Goal: Task Accomplishment & Management: Use online tool/utility

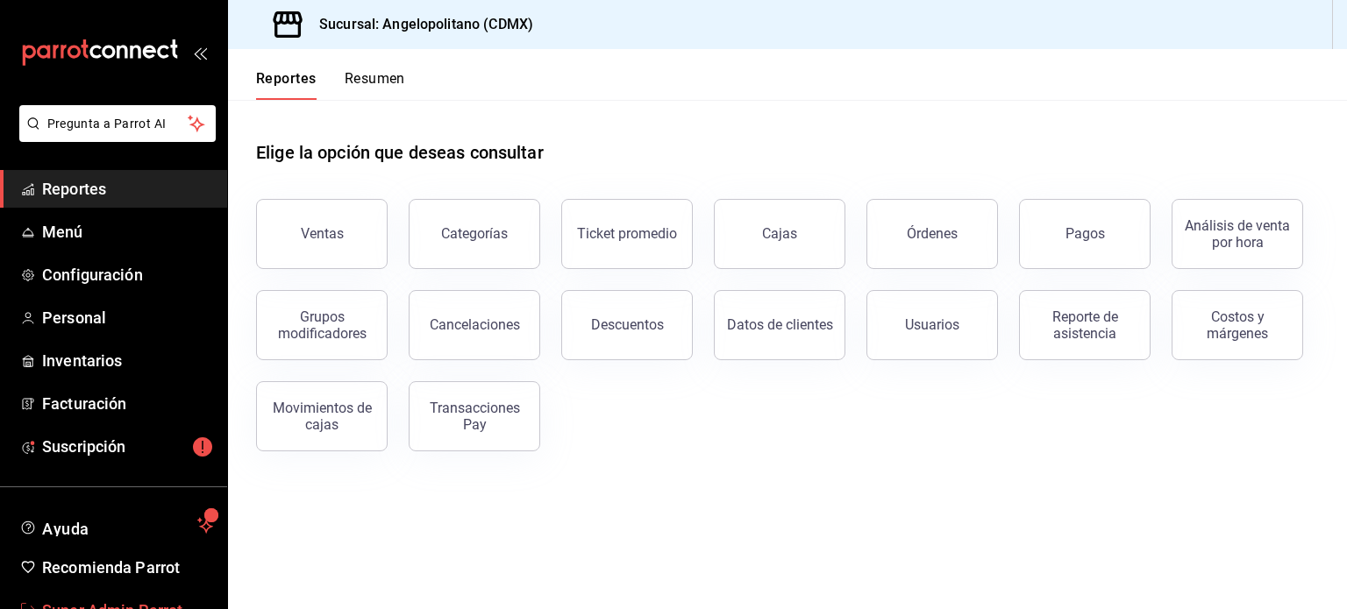
scroll to position [52, 0]
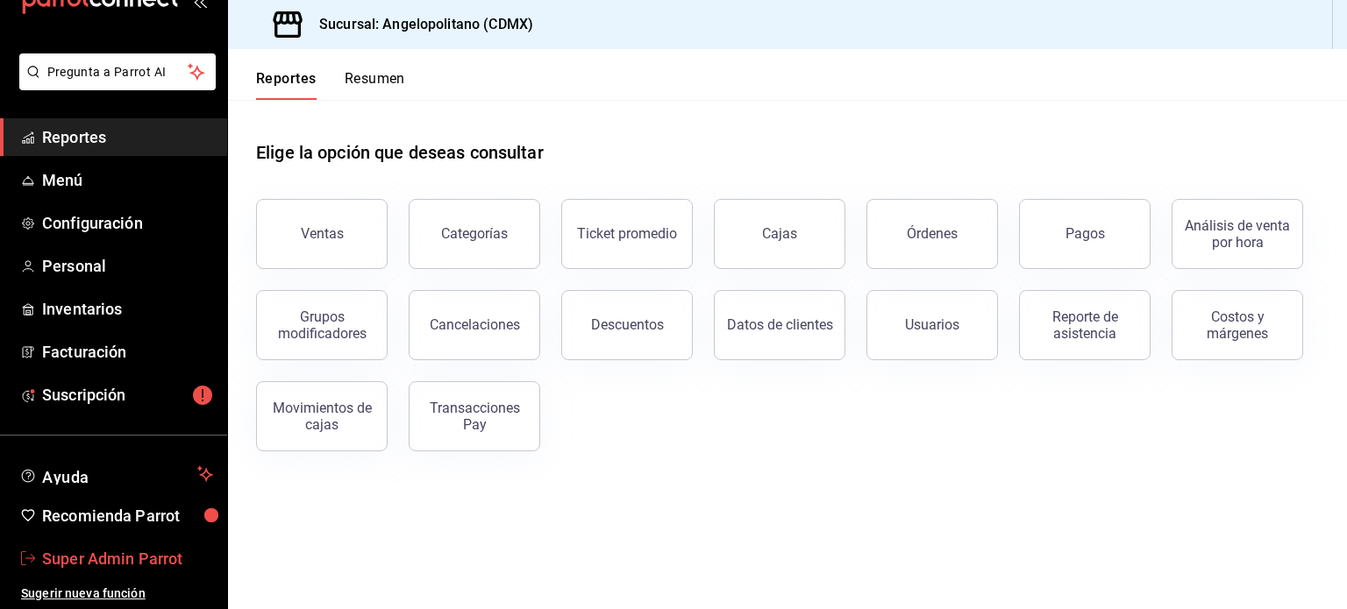
click at [101, 561] on span "Super Admin Parrot" at bounding box center [127, 559] width 171 height 24
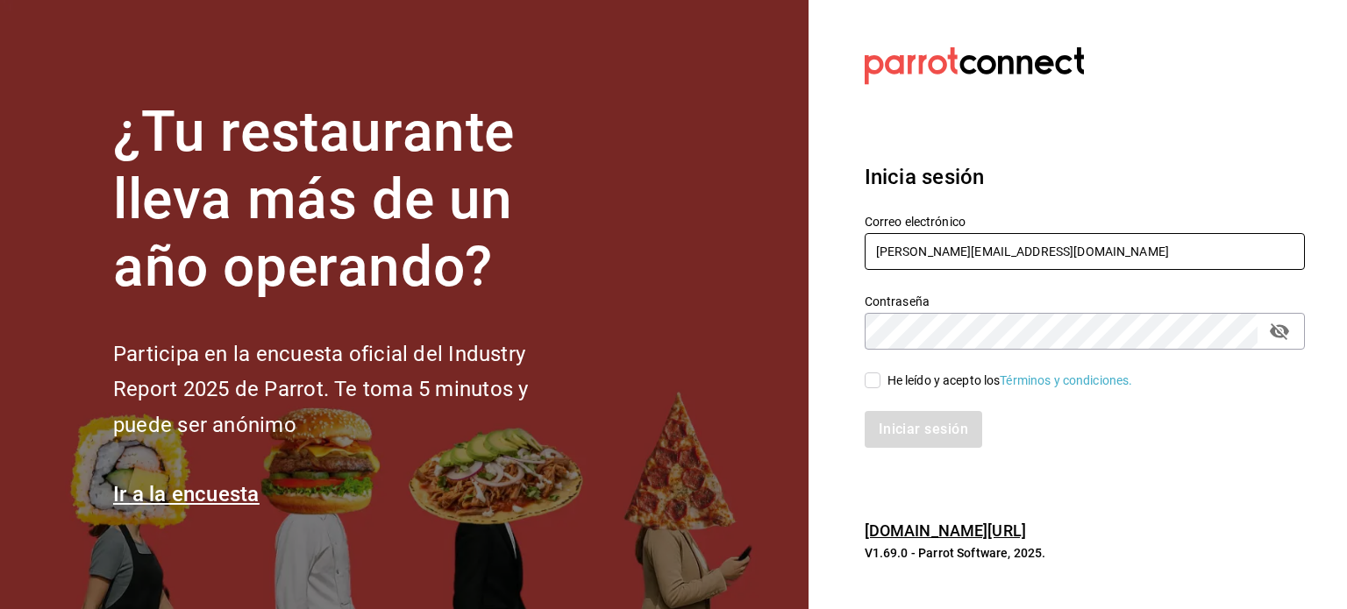
click at [928, 250] on input "[PERSON_NAME][EMAIL_ADDRESS][DOMAIN_NAME]" at bounding box center [1084, 251] width 440 height 37
type input "[EMAIL_ADDRESS][DOMAIN_NAME]"
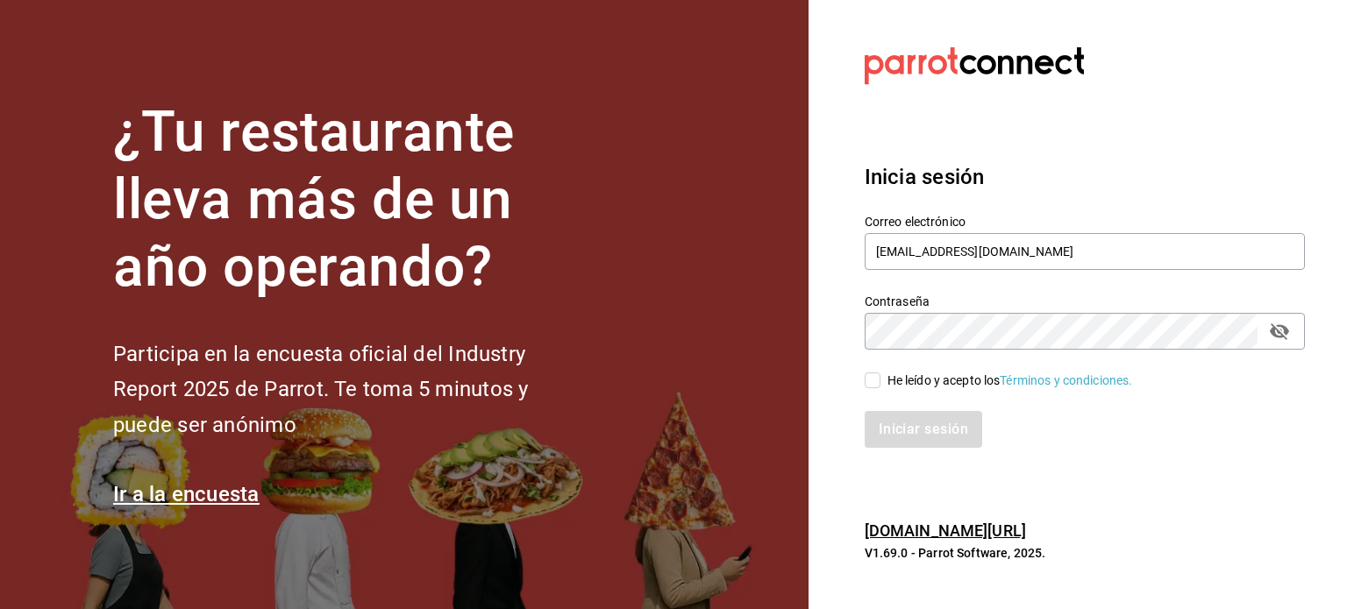
click at [922, 377] on div "He leído y acepto los Términos y condiciones." at bounding box center [1009, 381] width 245 height 18
click at [880, 377] on input "He leído y acepto los Términos y condiciones." at bounding box center [872, 381] width 16 height 16
checkbox input "true"
click at [942, 452] on div "Inicia sesión Correo electrónico [EMAIL_ADDRESS][DOMAIN_NAME] Contraseña Contra…" at bounding box center [1084, 304] width 440 height 329
click at [913, 439] on button "Iniciar sesión" at bounding box center [923, 429] width 119 height 37
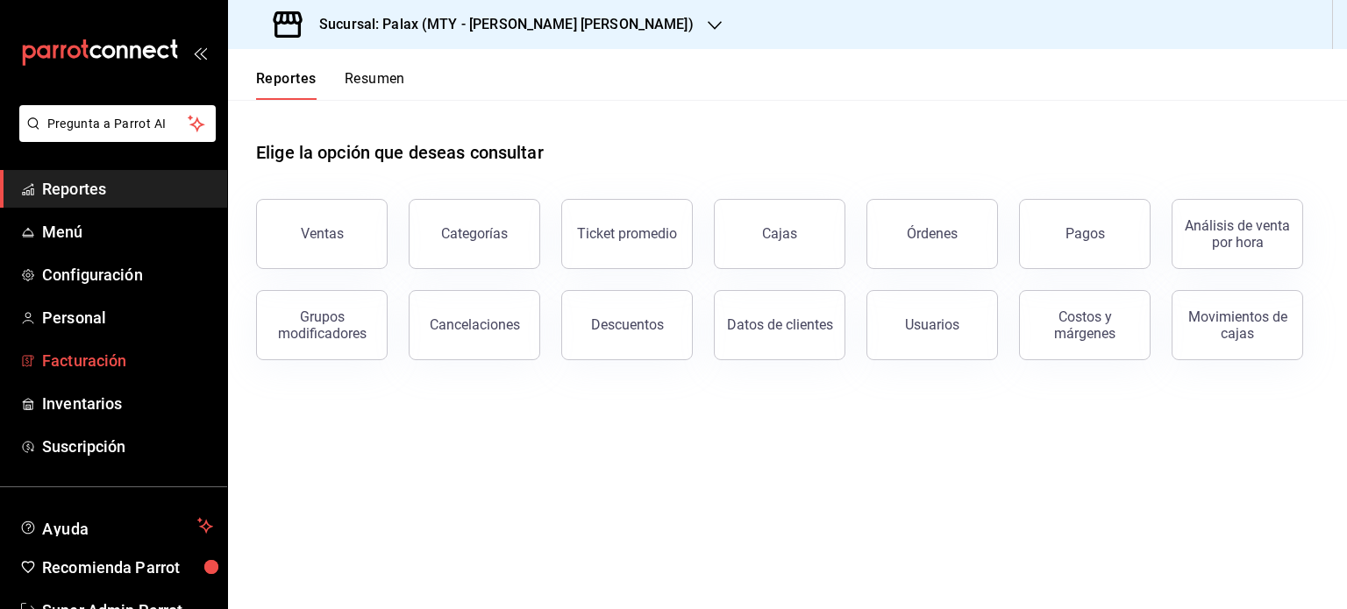
click at [91, 375] on link "Facturación" at bounding box center [113, 361] width 227 height 38
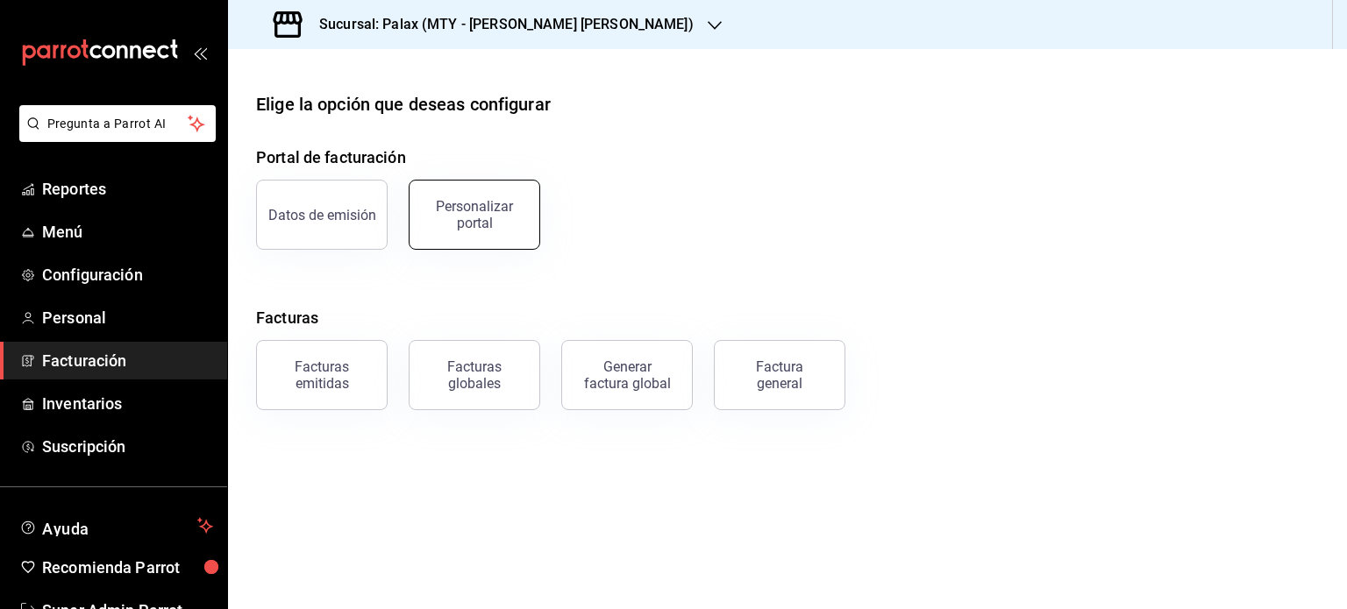
click at [448, 218] on div "Personalizar portal" at bounding box center [474, 214] width 109 height 33
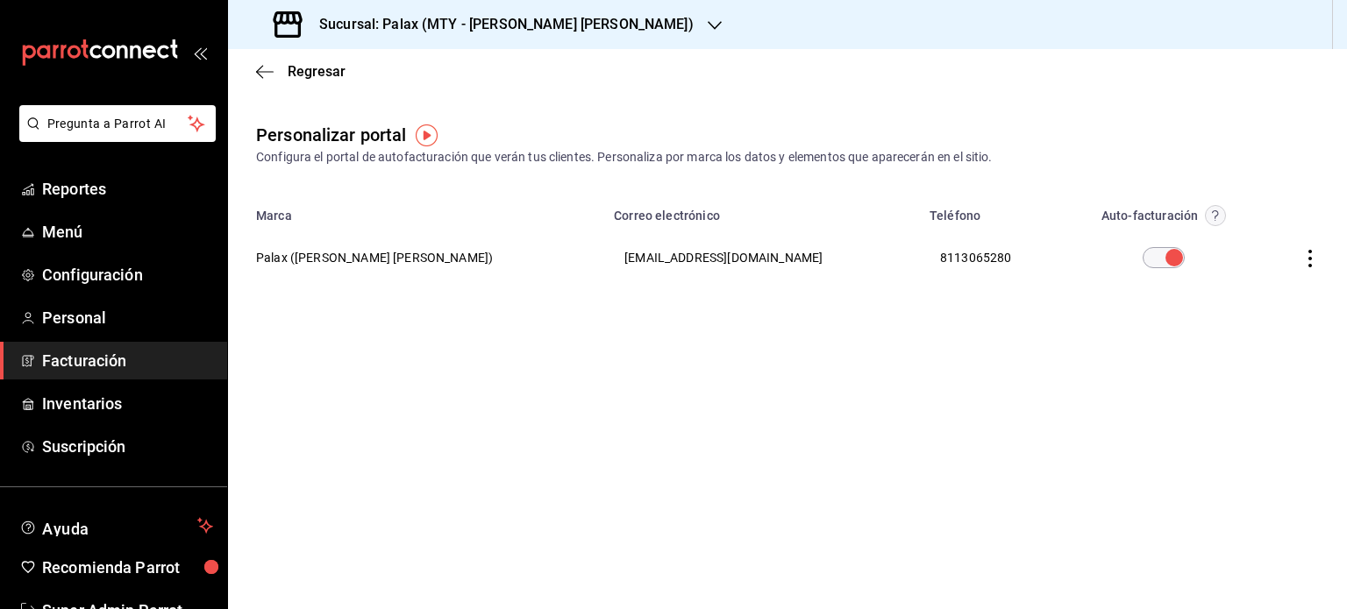
click at [554, 16] on h3 "Sucursal: Palax (MTY - GARZA SADA)" at bounding box center [499, 24] width 388 height 21
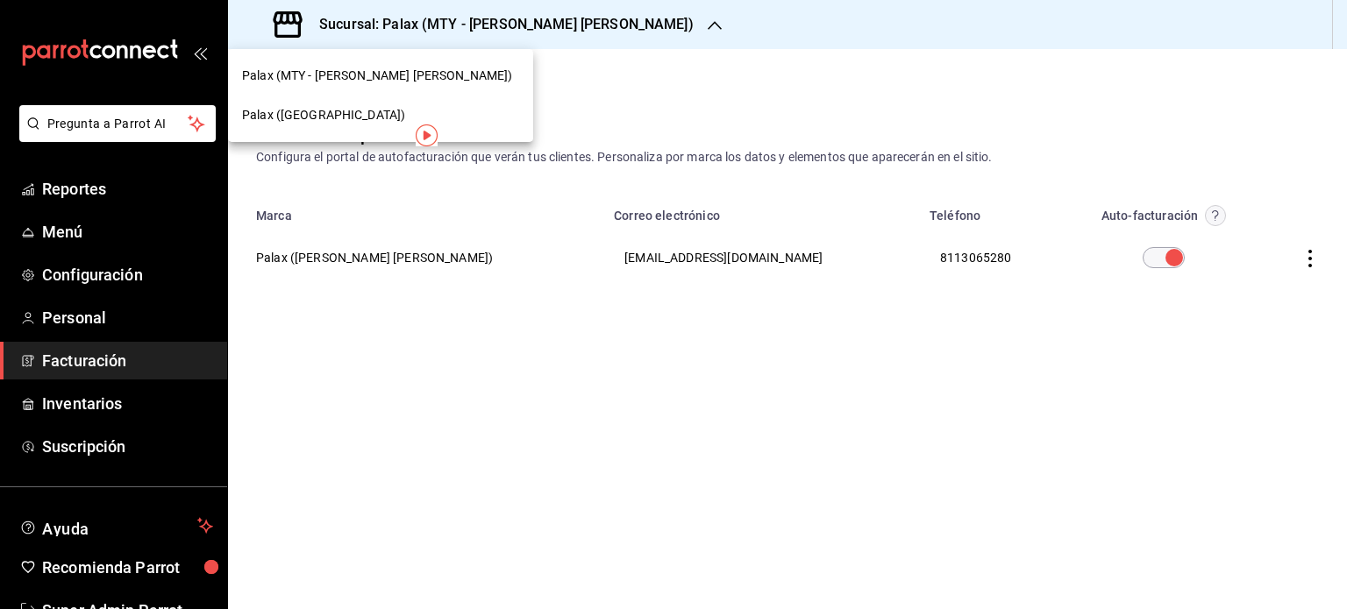
click at [368, 111] on div "Palax (Guadalupe)" at bounding box center [380, 115] width 277 height 18
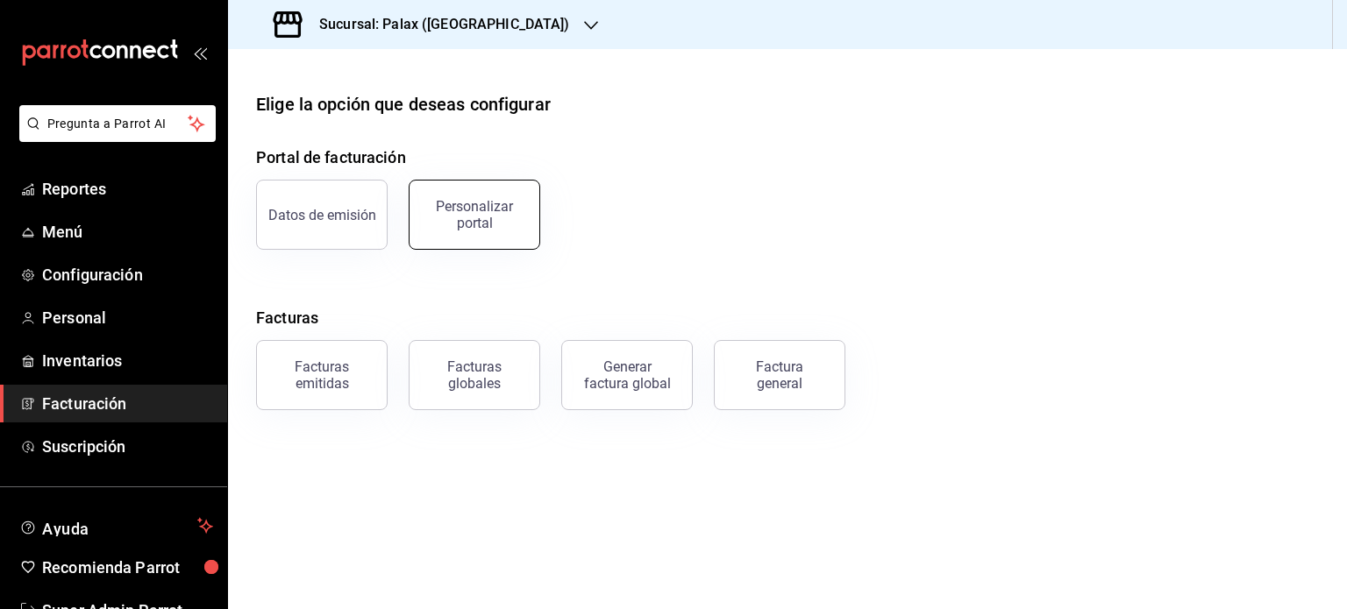
click at [496, 231] on button "Personalizar portal" at bounding box center [475, 215] width 132 height 70
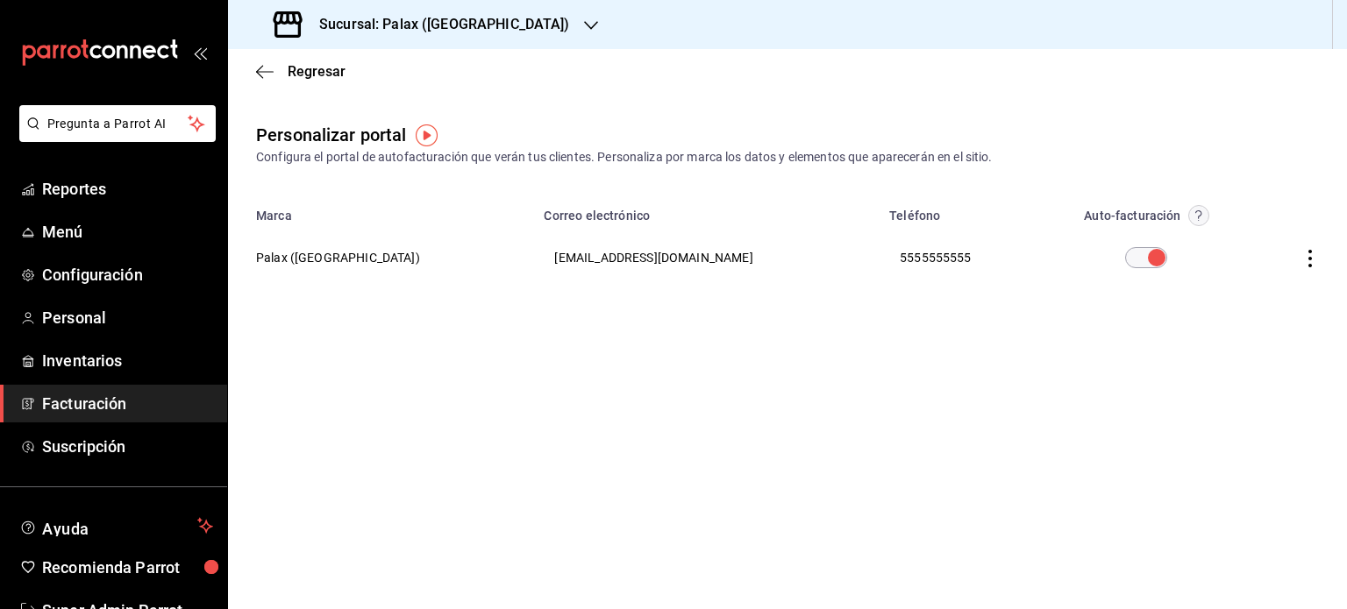
click at [1301, 261] on icon "button" at bounding box center [1310, 259] width 18 height 18
click at [1214, 238] on span "Editar" at bounding box center [1194, 236] width 60 height 17
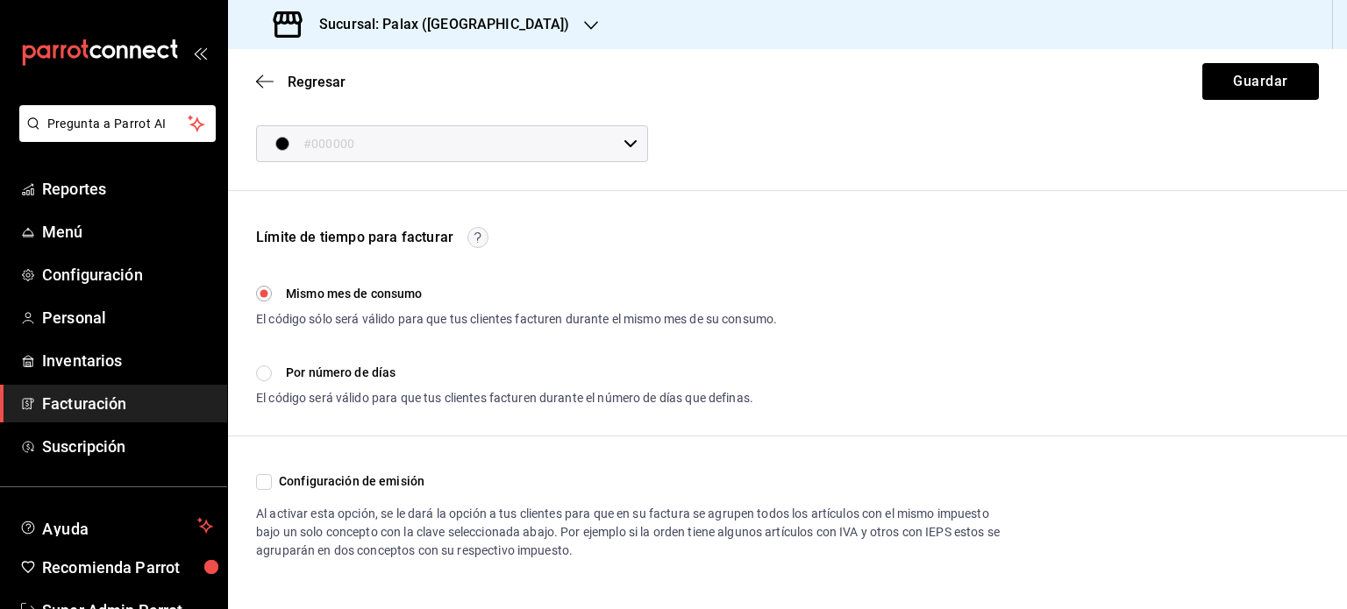
scroll to position [405, 0]
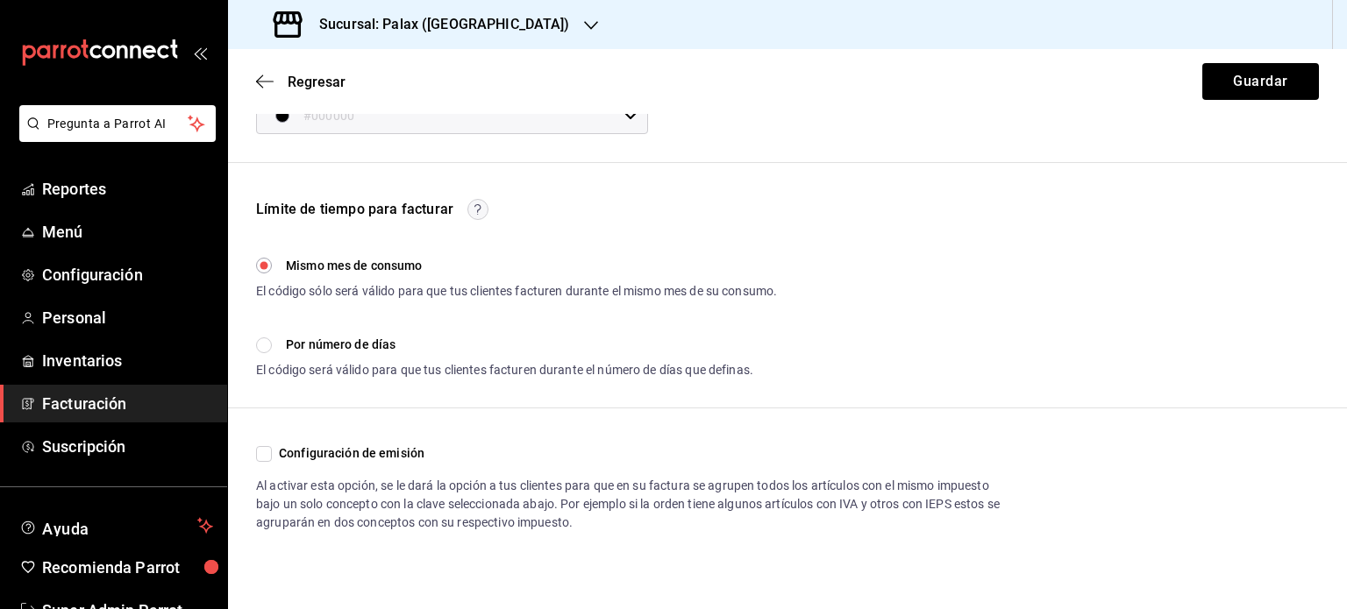
click at [116, 401] on span "Facturación" at bounding box center [127, 404] width 171 height 24
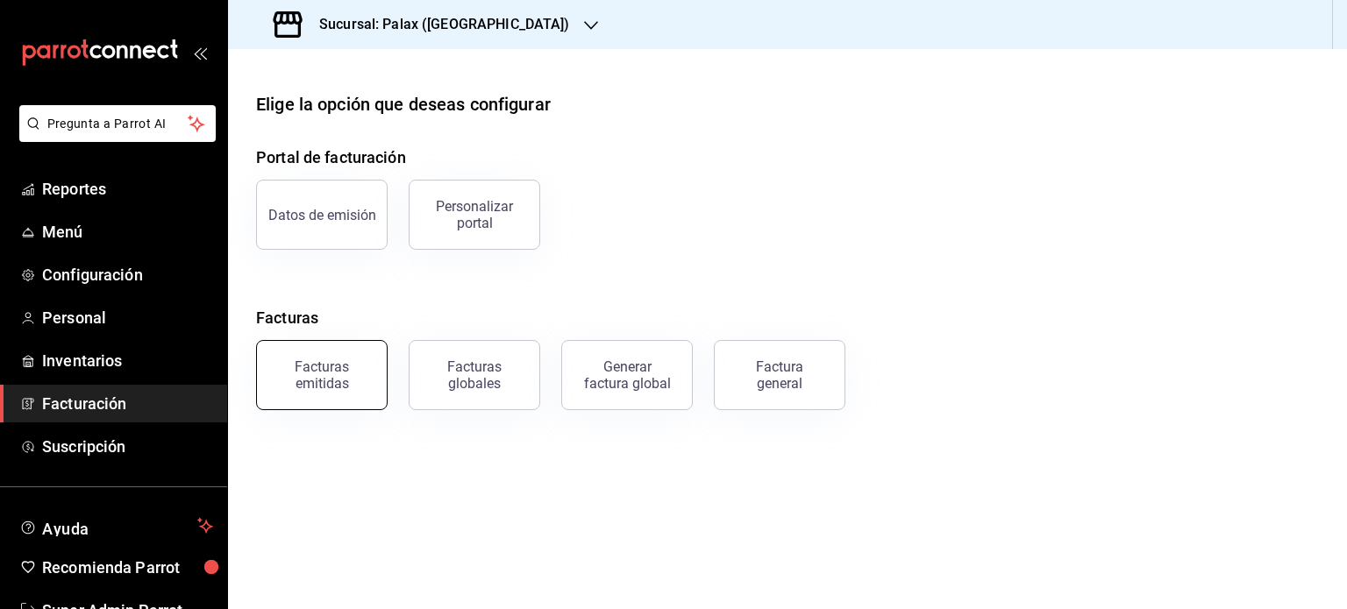
click at [331, 366] on div "Facturas emitidas" at bounding box center [321, 375] width 109 height 33
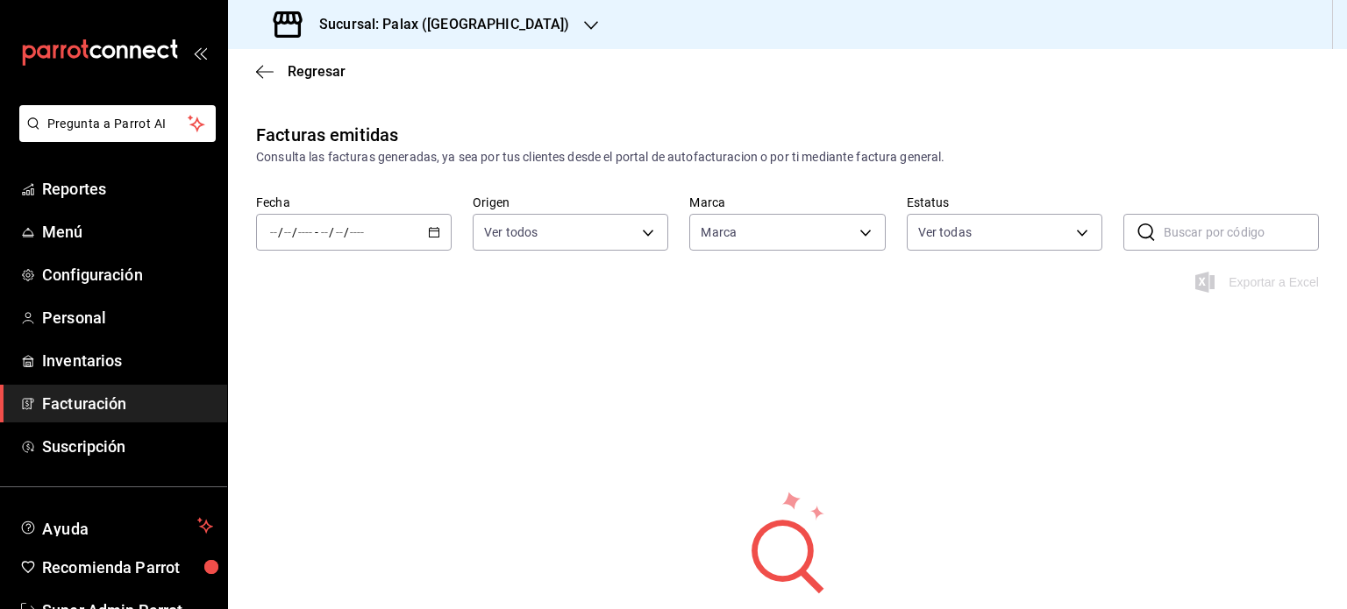
type input "8510d572-c45f-4696-9a08-afbf2d111022"
click at [394, 231] on div "/ / - / /" at bounding box center [354, 232] width 196 height 37
click at [313, 289] on span "Hoy" at bounding box center [339, 285] width 136 height 18
click at [403, 229] on input "2025" at bounding box center [392, 232] width 30 height 14
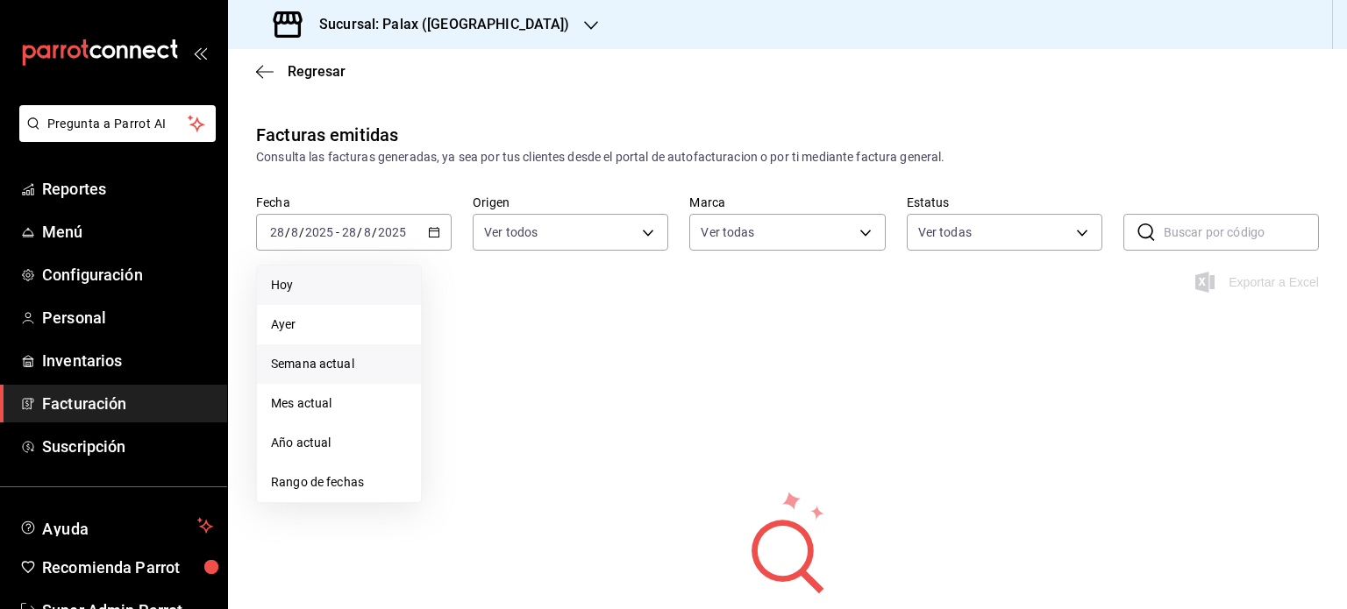
click at [337, 359] on span "Semana actual" at bounding box center [339, 364] width 136 height 18
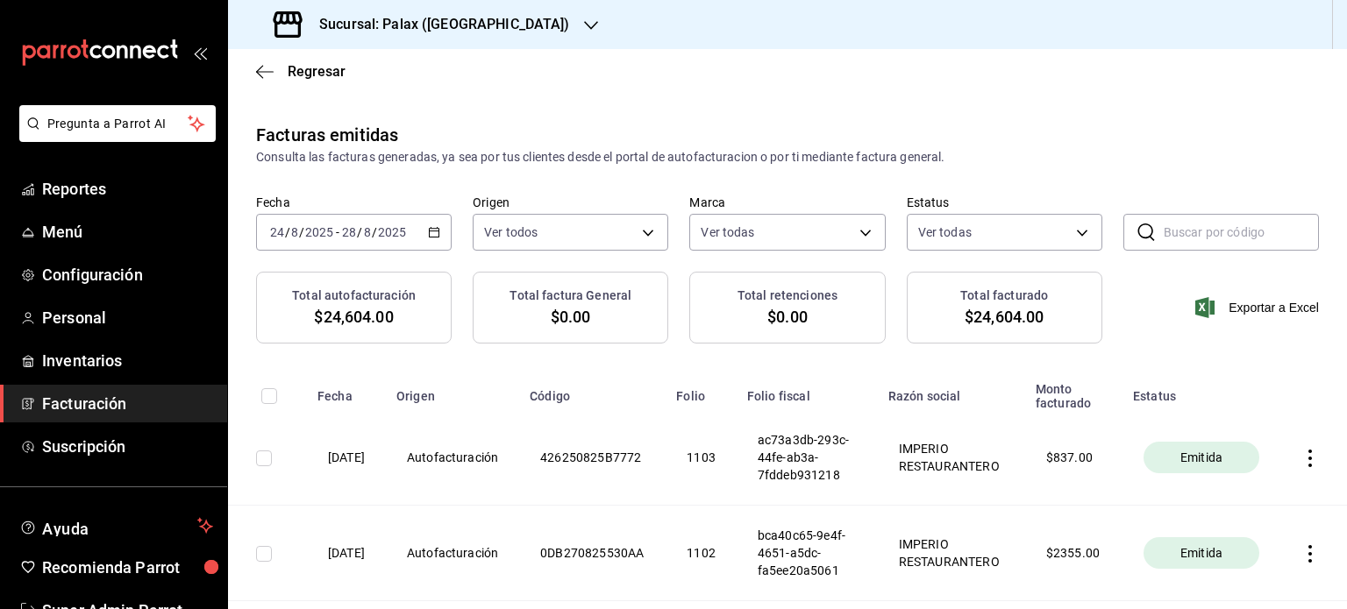
click at [72, 403] on span "Facturación" at bounding box center [127, 404] width 171 height 24
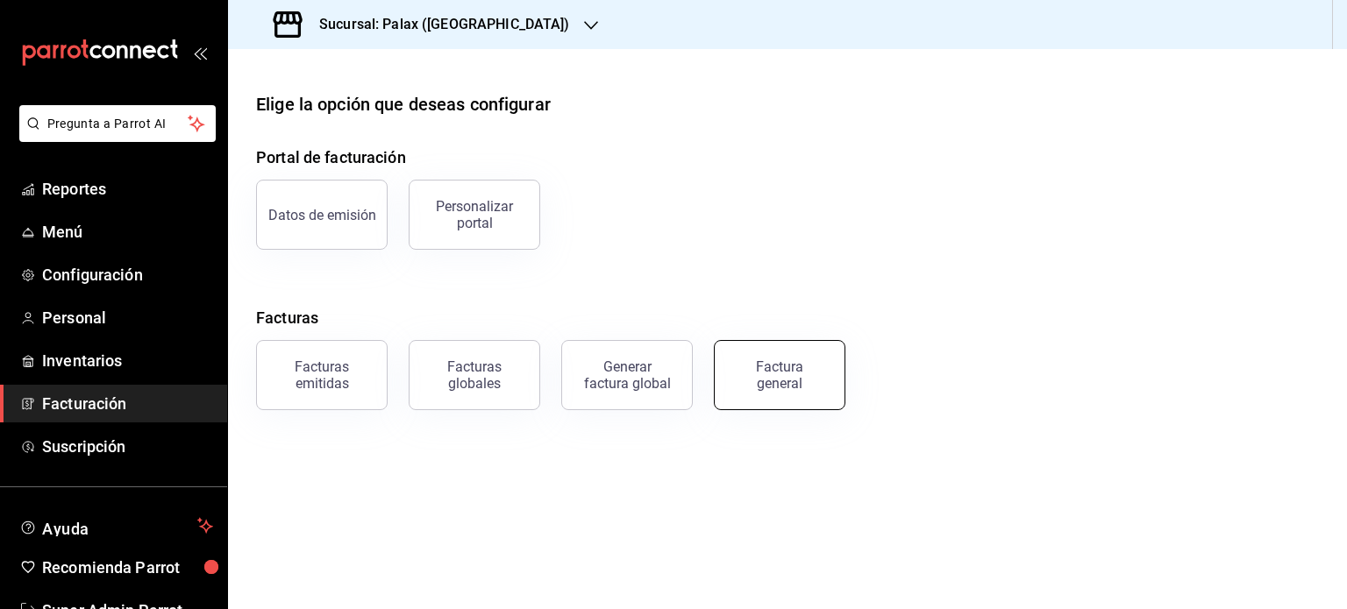
click at [766, 389] on div "Factura general" at bounding box center [780, 375] width 88 height 33
